Goal: Transaction & Acquisition: Purchase product/service

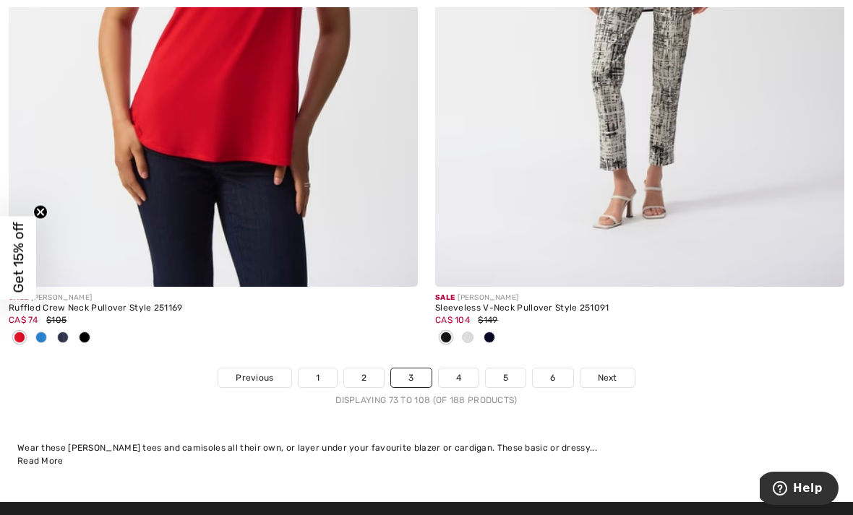
scroll to position [12551, 0]
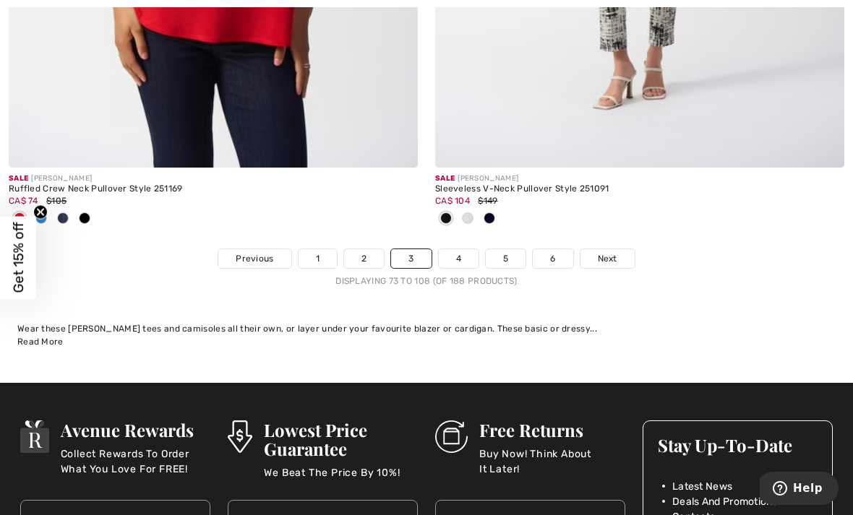
click at [462, 249] on link "4" at bounding box center [459, 258] width 40 height 19
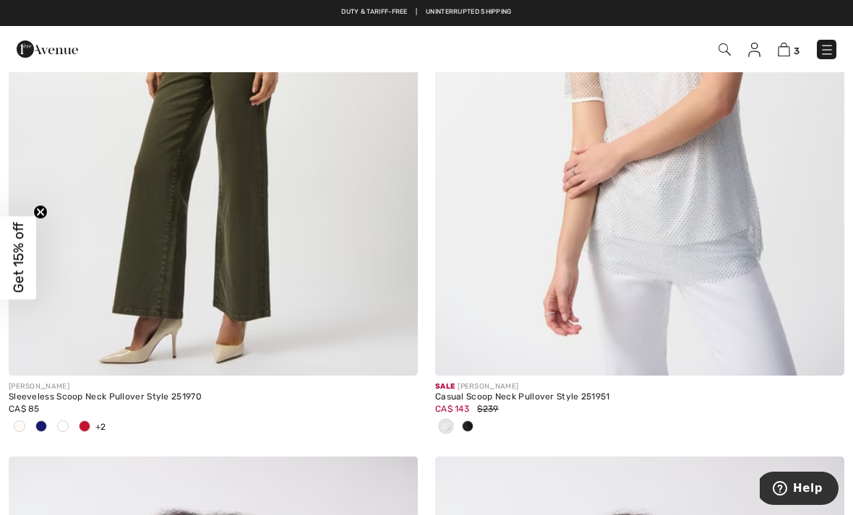
scroll to position [1112, 0]
click at [232, 200] on img at bounding box center [213, 69] width 409 height 613
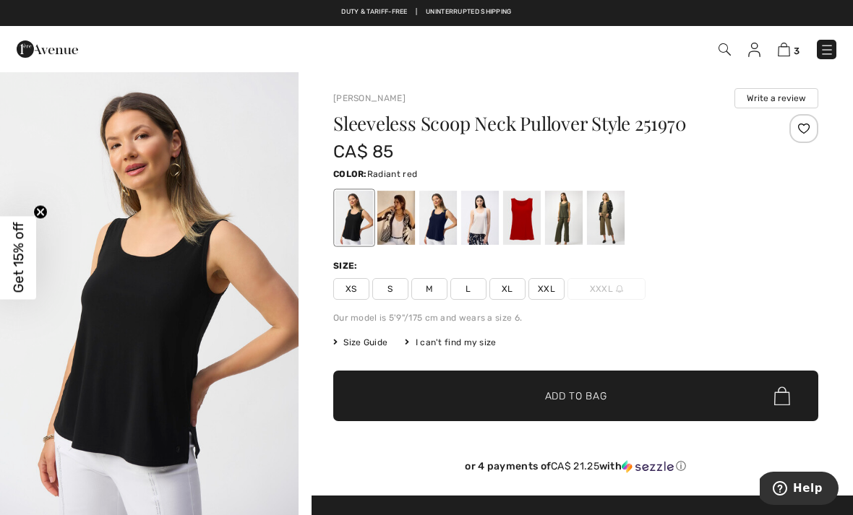
click at [534, 209] on div at bounding box center [522, 218] width 38 height 54
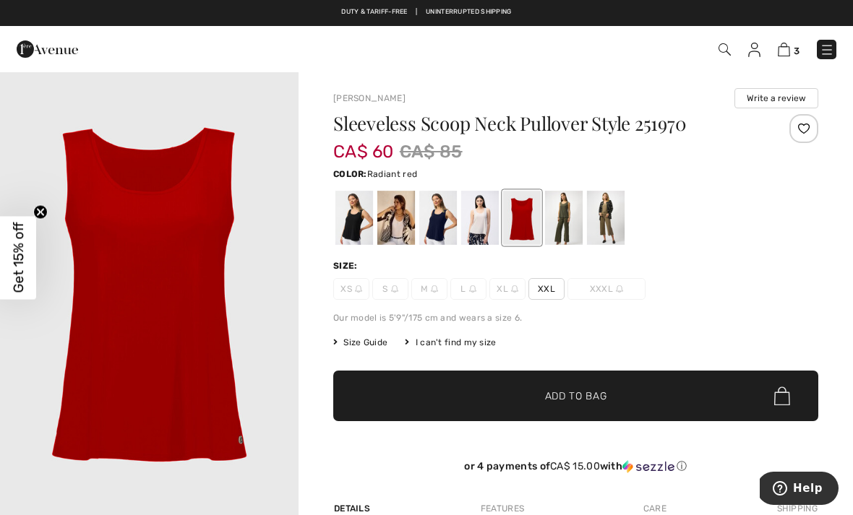
click at [668, 374] on span "✔ Added to Bag Add to Bag" at bounding box center [575, 396] width 485 height 51
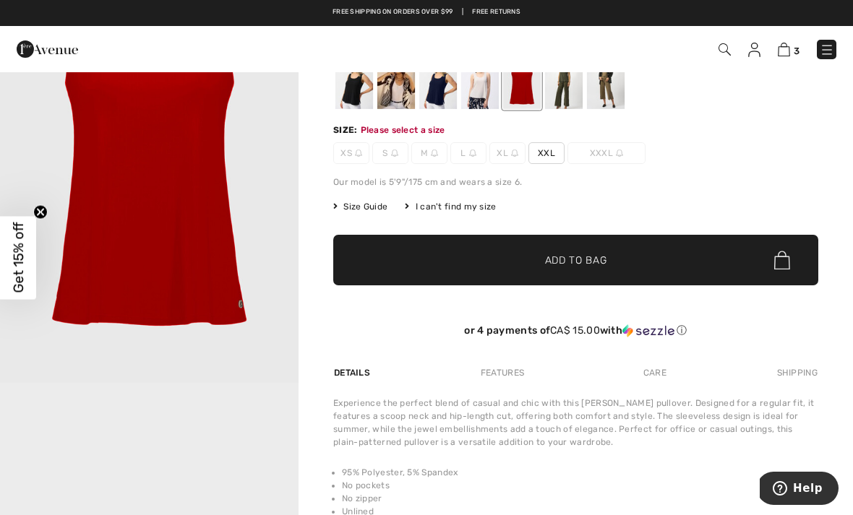
scroll to position [135, 0]
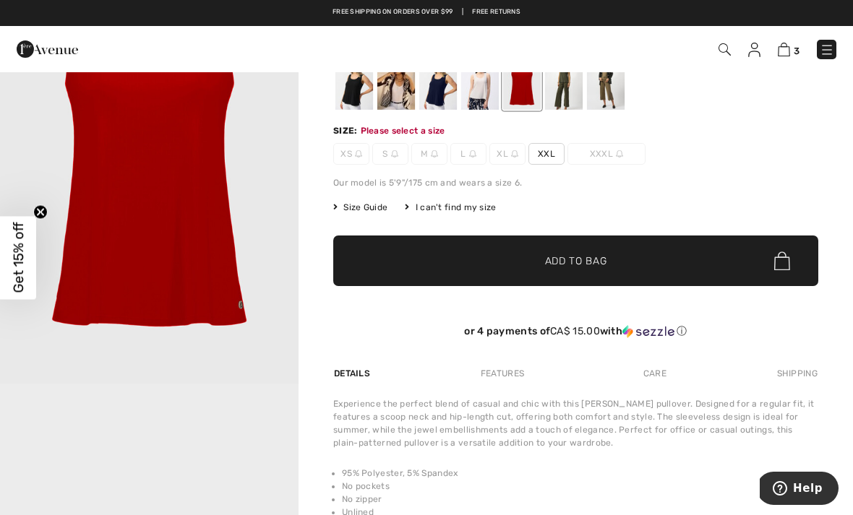
click at [558, 152] on span "XXL" at bounding box center [546, 154] width 36 height 22
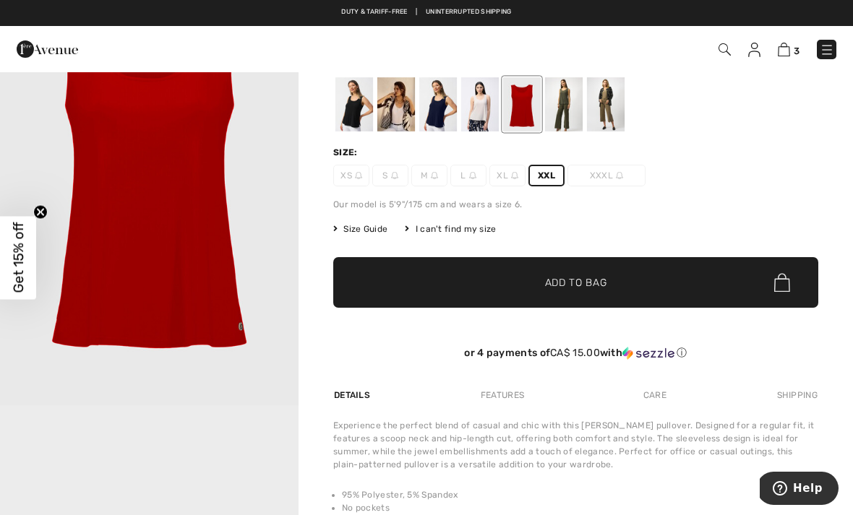
scroll to position [116, 0]
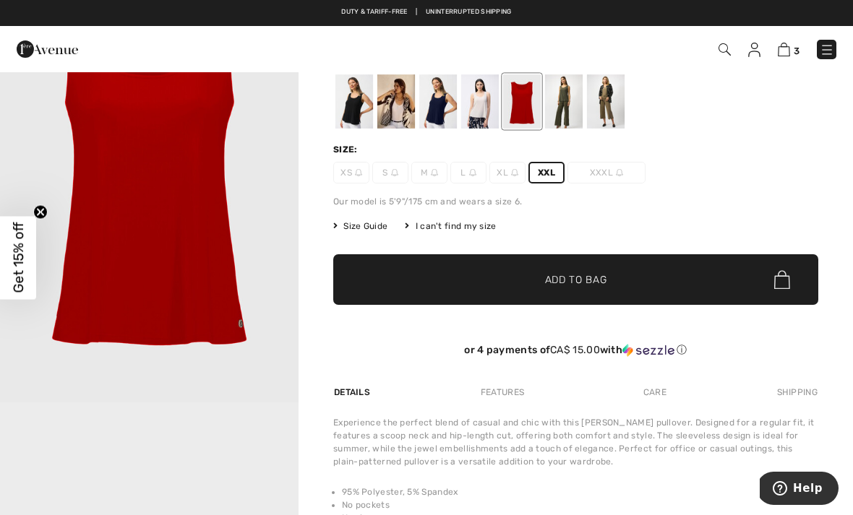
click at [559, 272] on span "Add to Bag" at bounding box center [576, 279] width 62 height 15
click at [781, 48] on img at bounding box center [783, 50] width 12 height 14
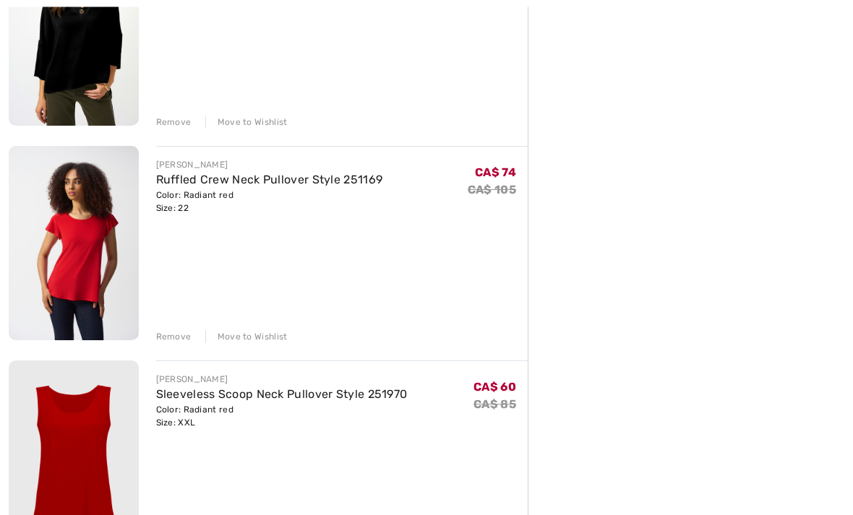
scroll to position [502, 0]
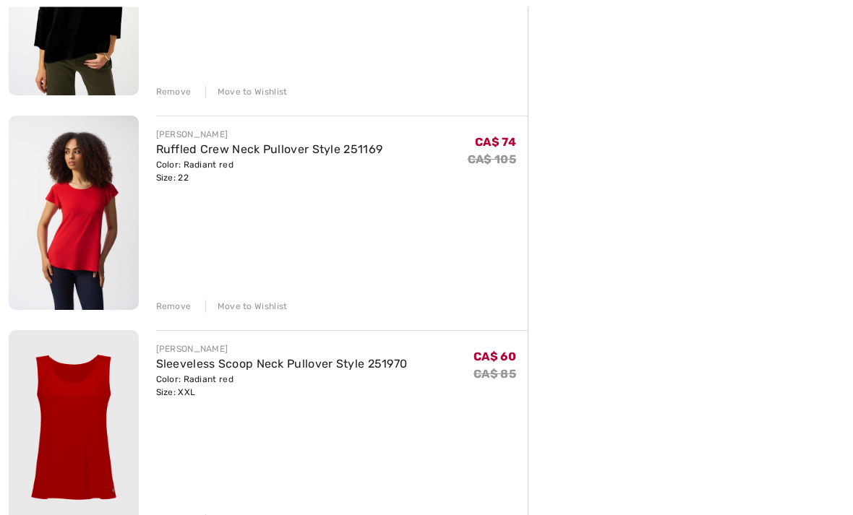
click at [263, 148] on link "Ruffled Crew Neck Pullover Style 251169" at bounding box center [269, 150] width 227 height 14
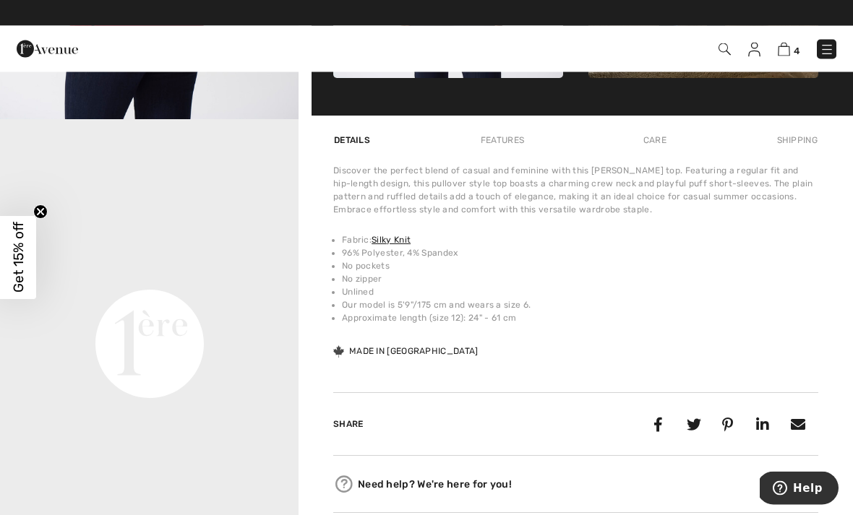
scroll to position [846, 0]
